Goal: Task Accomplishment & Management: Manage account settings

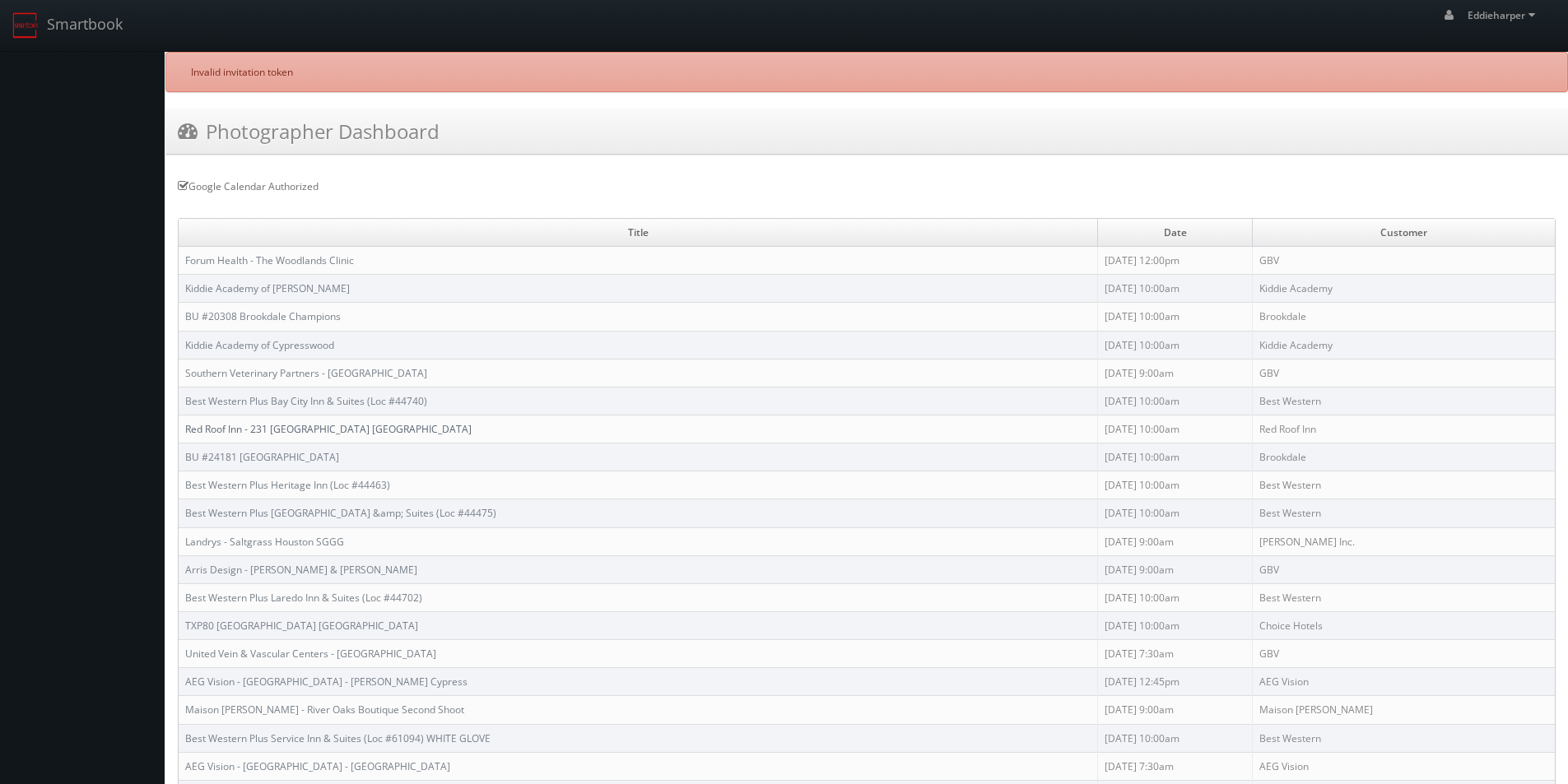
click at [334, 430] on link "Red Roof Inn - 231 [GEOGRAPHIC_DATA] [GEOGRAPHIC_DATA]" at bounding box center [327, 429] width 286 height 14
click at [311, 370] on link "Southern Veterinary Partners - [GEOGRAPHIC_DATA]" at bounding box center [305, 373] width 242 height 14
click at [367, 403] on link "Best Western Plus Bay City Inn & Suites (Loc #44740)" at bounding box center [305, 401] width 242 height 14
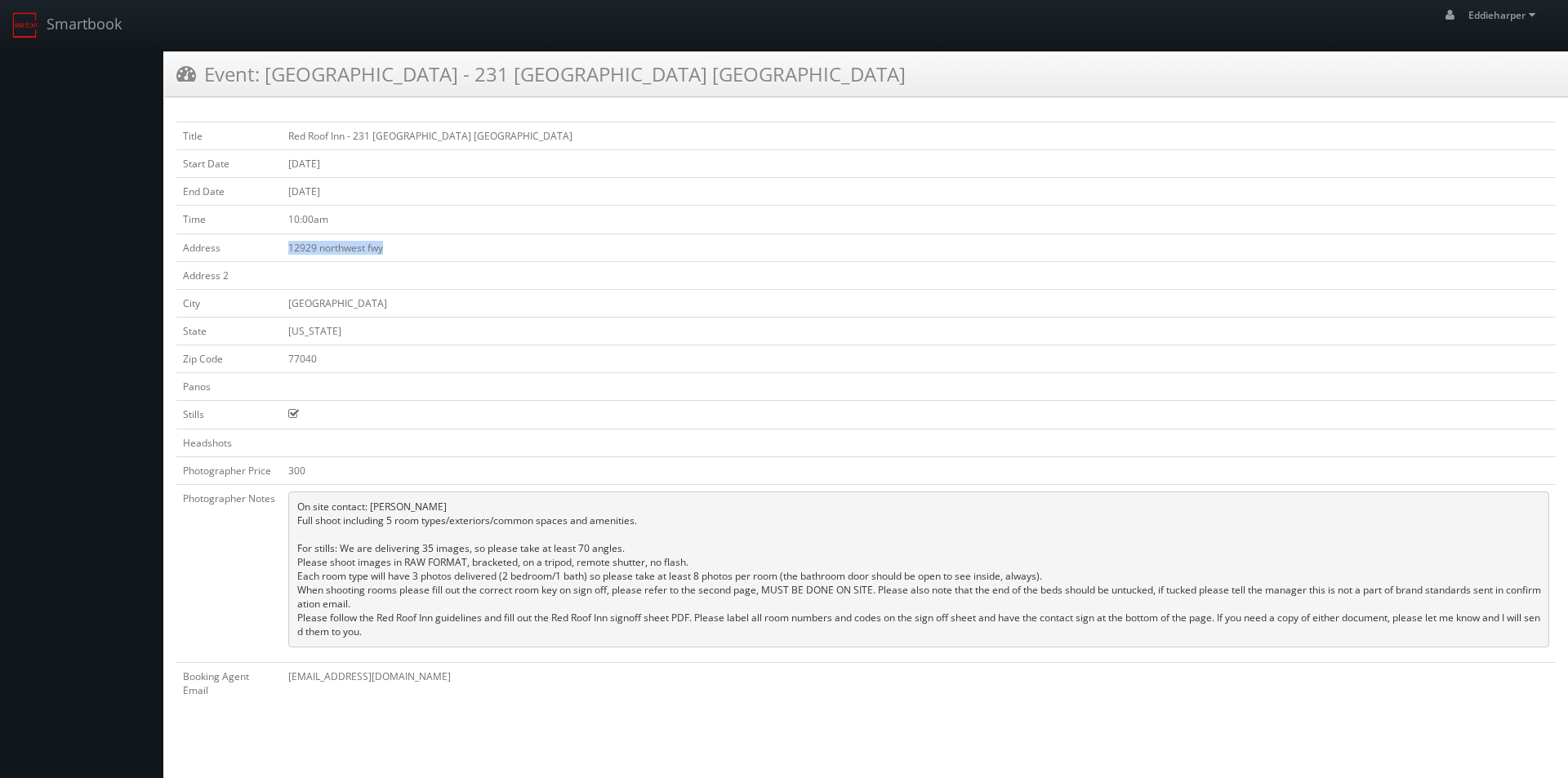
drag, startPoint x: 386, startPoint y: 251, endPoint x: 284, endPoint y: 252, distance: 102.0
click at [284, 252] on td "12929 northwest fwy" at bounding box center [918, 247] width 1274 height 28
copy td "12929 northwest fwy"
